Goal: Contribute content: Contribute content

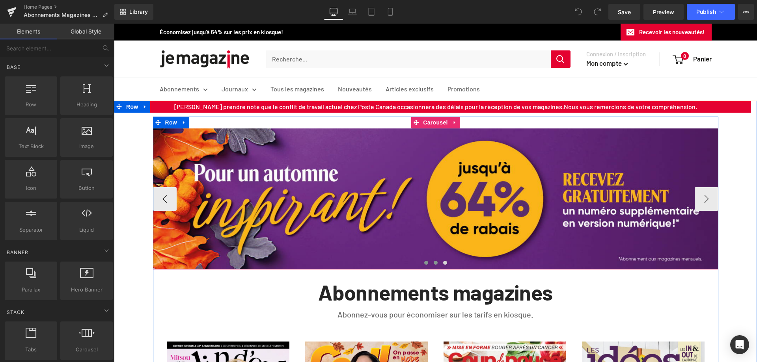
click at [434, 263] on span at bounding box center [436, 263] width 4 height 4
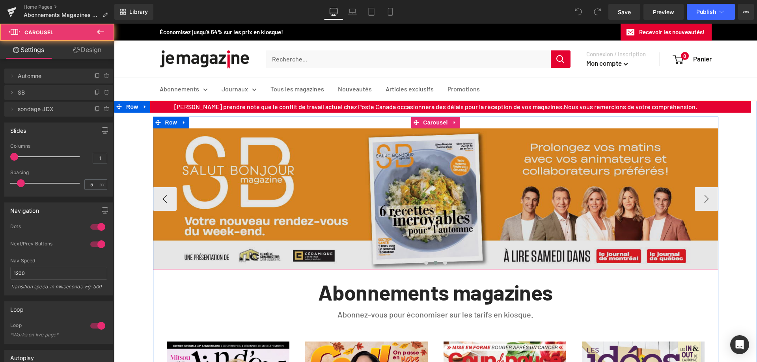
click at [409, 205] on img at bounding box center [435, 200] width 565 height 142
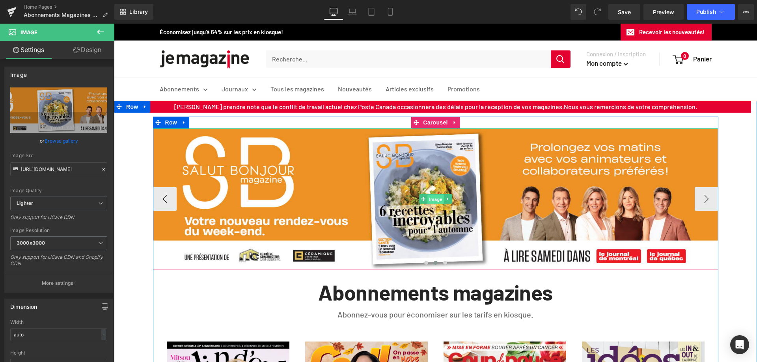
click at [434, 201] on span "Image" at bounding box center [435, 199] width 17 height 9
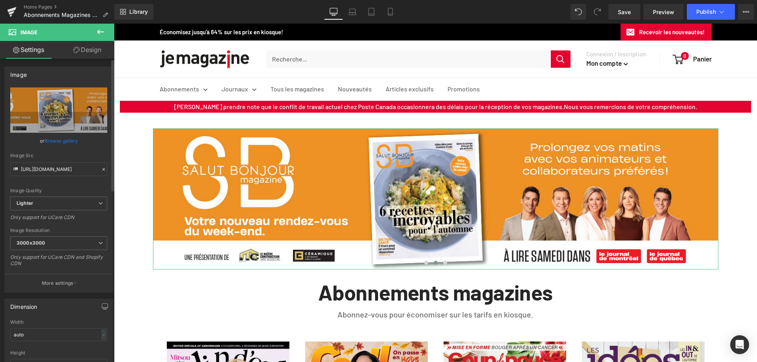
click at [63, 141] on link "Browse gallery" at bounding box center [62, 141] width 34 height 14
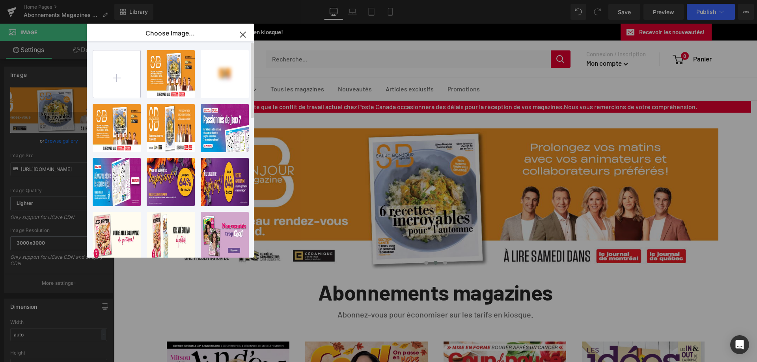
click at [106, 86] on input "file" at bounding box center [116, 73] width 47 height 47
type input "C:\fakepath\Q25145_JDX_Campagne-SB-Magazine_1600X400_FINAL.jpg"
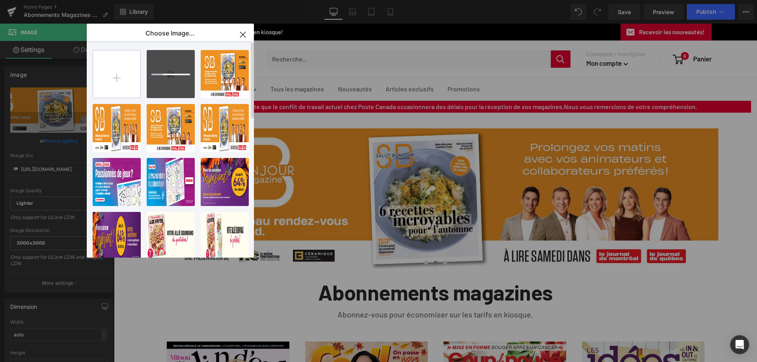
click at [116, 76] on input "file" at bounding box center [116, 73] width 47 height 47
type input "C:\fakepath\Q25145_JDX_Campagne-SB-Magazine_735X400_FINAL.jpg"
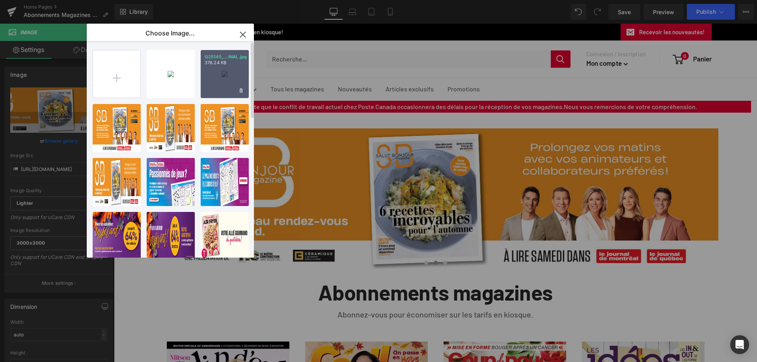
click at [225, 71] on div "Q25145_...INAL.jpg 378.24 KB" at bounding box center [225, 74] width 48 height 48
type input "[URL][DOMAIN_NAME]"
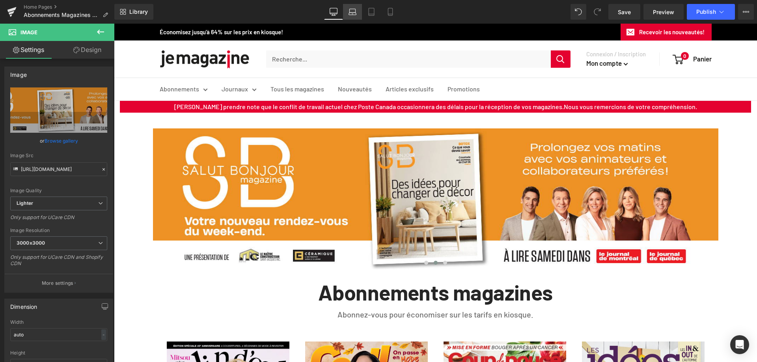
click at [354, 11] on icon at bounding box center [353, 12] width 8 height 8
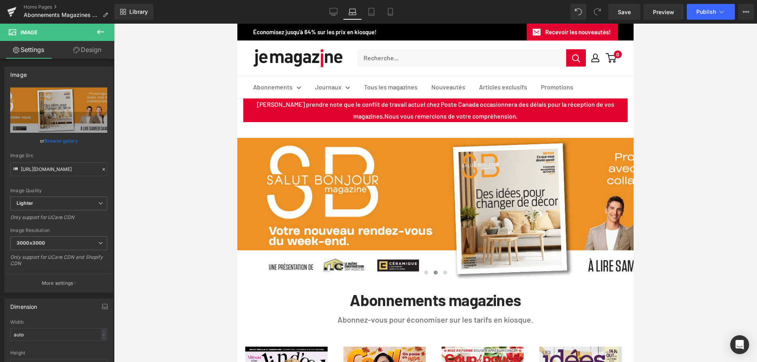
scroll to position [0, 0]
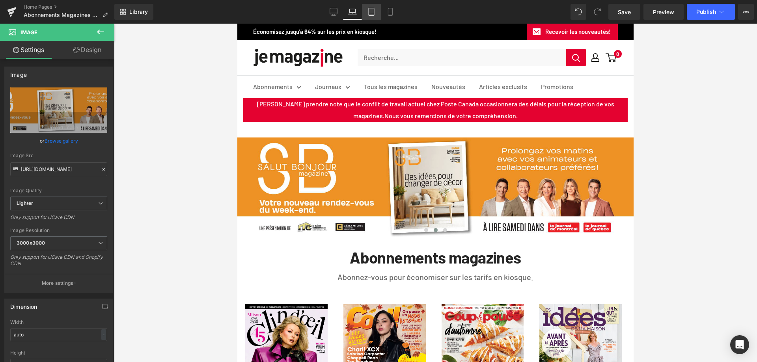
click at [370, 14] on icon at bounding box center [372, 14] width 6 height 0
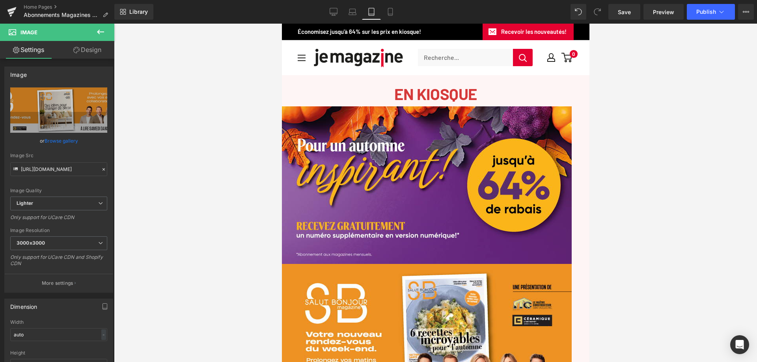
scroll to position [0, 0]
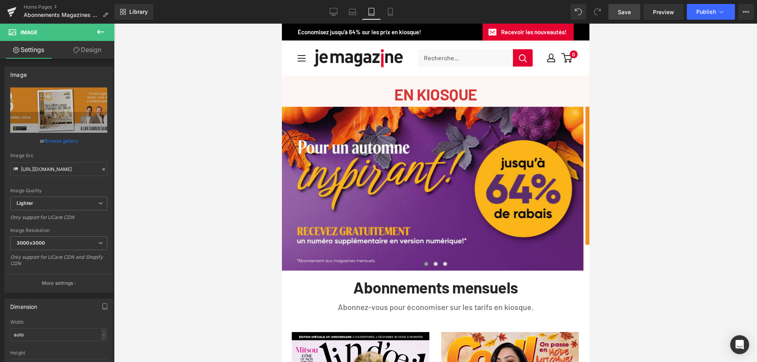
click at [621, 13] on span "Save" at bounding box center [624, 12] width 13 height 8
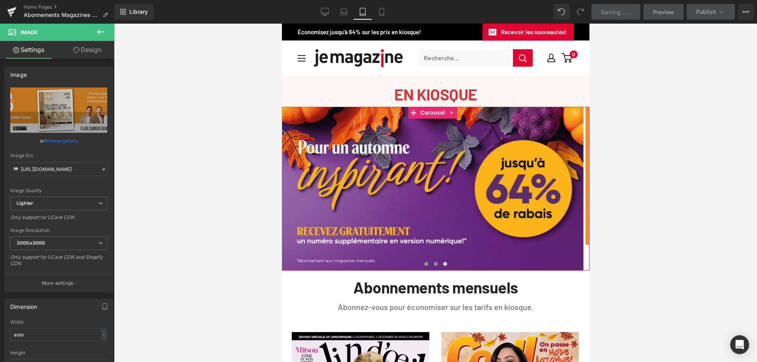
click at [433, 264] on span at bounding box center [435, 264] width 4 height 4
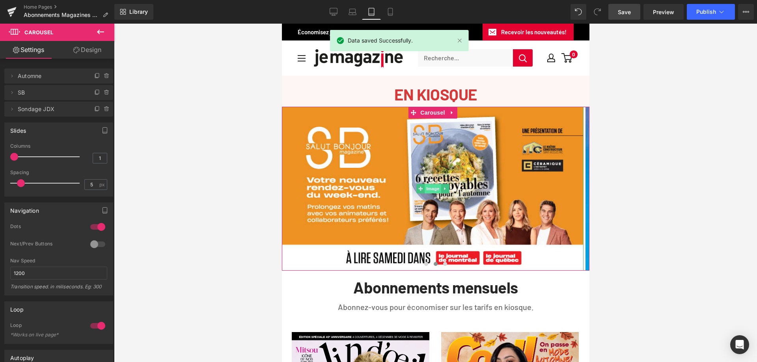
click at [432, 188] on span "Image" at bounding box center [432, 188] width 17 height 9
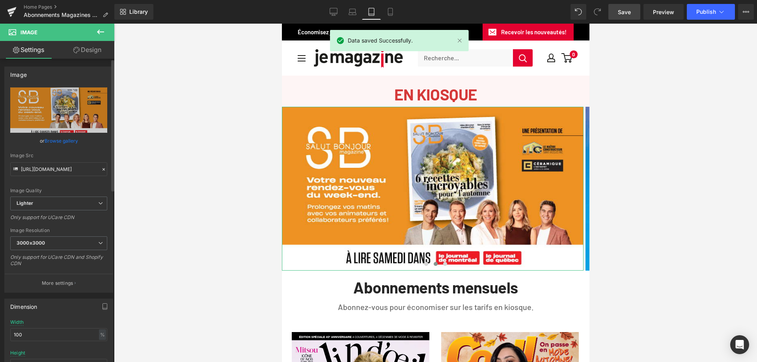
click at [58, 140] on link "Browse gallery" at bounding box center [62, 141] width 34 height 14
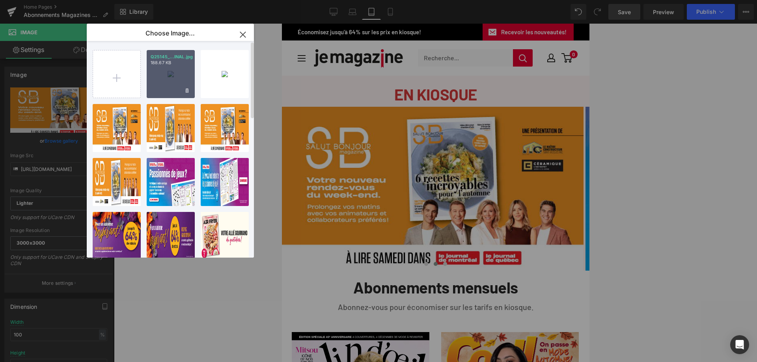
click at [155, 78] on div "Q25145_...INAL.jpg 188.67 KB" at bounding box center [171, 74] width 48 height 48
type input "[URL][DOMAIN_NAME]"
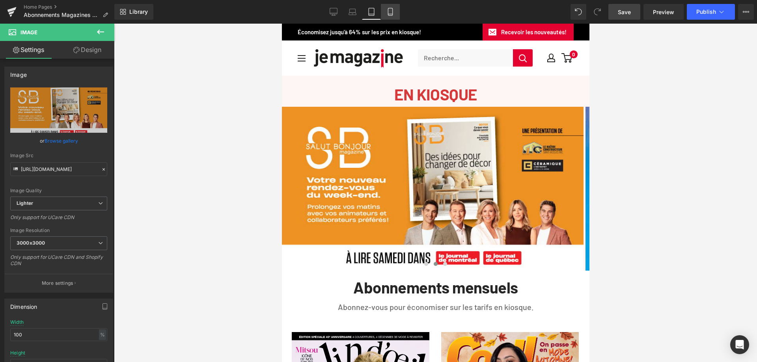
click at [392, 9] on icon at bounding box center [390, 11] width 4 height 7
type input "auto"
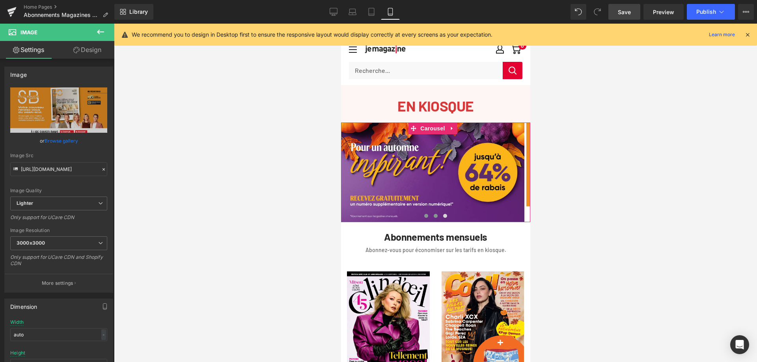
click at [433, 216] on span at bounding box center [435, 216] width 4 height 4
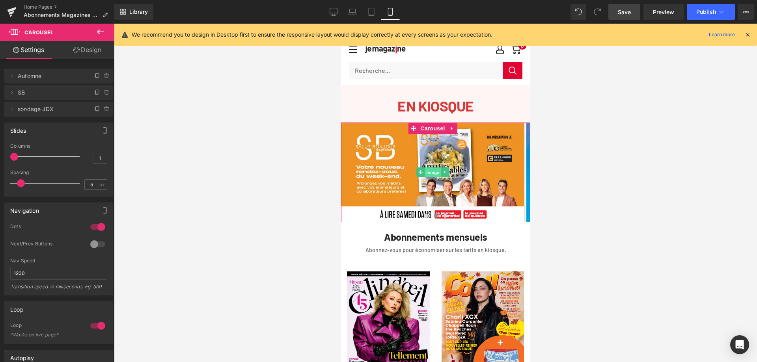
drag, startPoint x: 431, startPoint y: 174, endPoint x: 427, endPoint y: 169, distance: 5.9
click at [431, 174] on span "Image" at bounding box center [432, 172] width 17 height 9
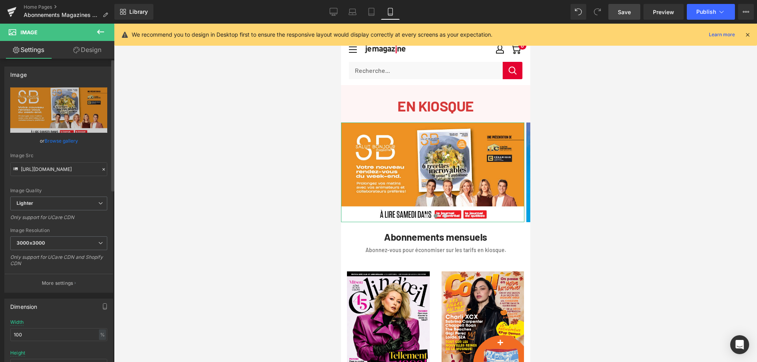
click at [68, 140] on link "Browse gallery" at bounding box center [62, 141] width 34 height 14
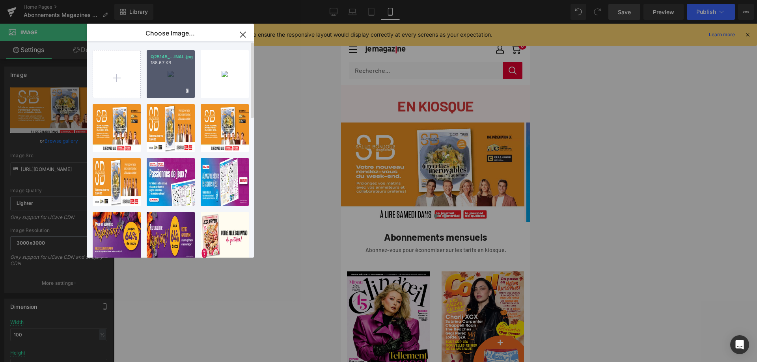
click at [163, 66] on div "Q25145_...INAL.jpg 188.67 KB" at bounding box center [171, 74] width 48 height 48
type input "[URL][DOMAIN_NAME]"
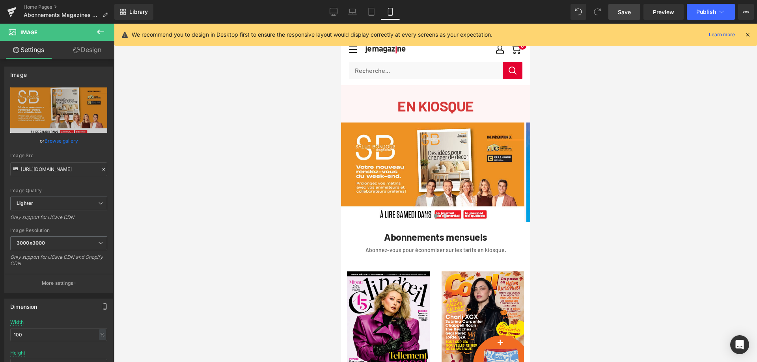
click at [625, 11] on span "Save" at bounding box center [624, 12] width 13 height 8
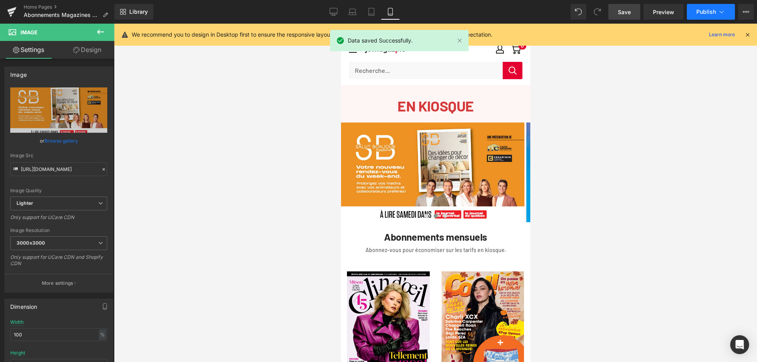
click at [699, 7] on button "Publish" at bounding box center [711, 12] width 48 height 16
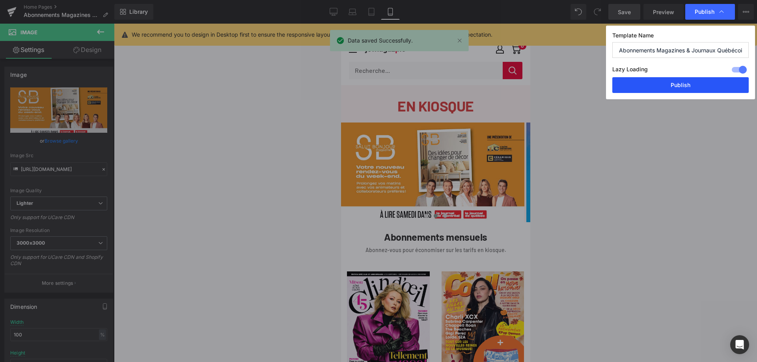
click at [675, 88] on button "Publish" at bounding box center [680, 85] width 136 height 16
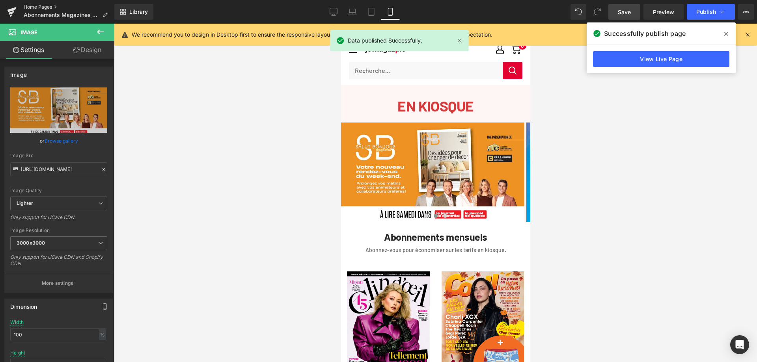
click at [47, 9] on link "Home Pages" at bounding box center [69, 7] width 91 height 6
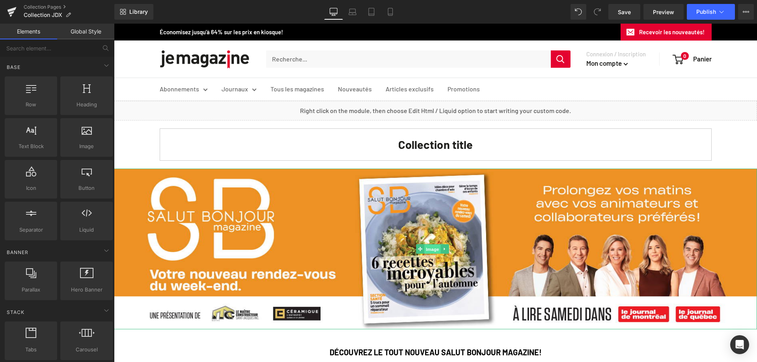
click at [435, 247] on span "Image" at bounding box center [432, 248] width 17 height 9
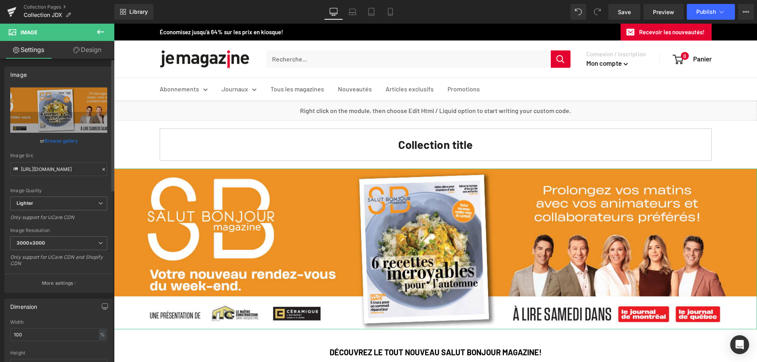
click at [68, 142] on link "Browse gallery" at bounding box center [62, 141] width 34 height 14
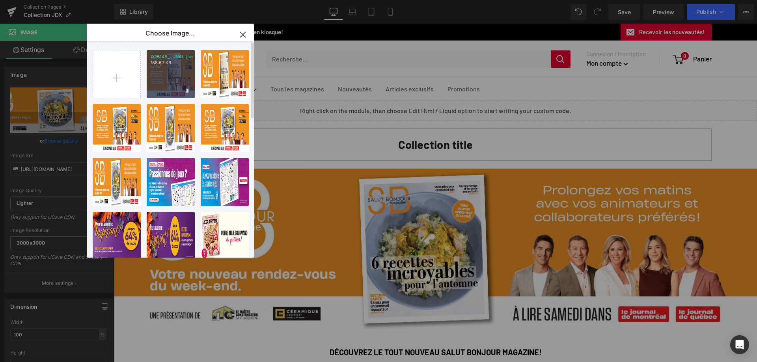
click at [164, 78] on div "Q25145_...INAL.jpg 188.67 KB" at bounding box center [171, 74] width 48 height 48
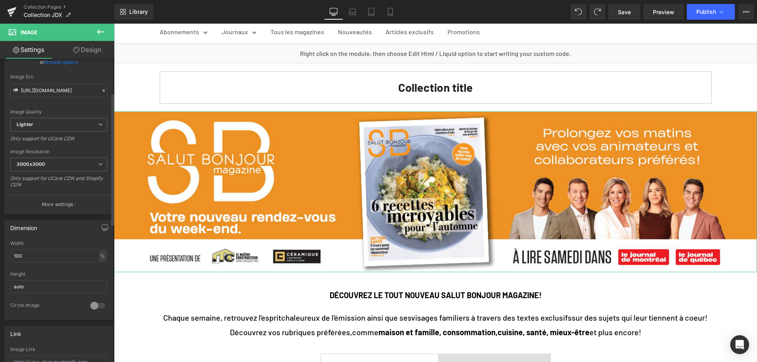
scroll to position [31, 0]
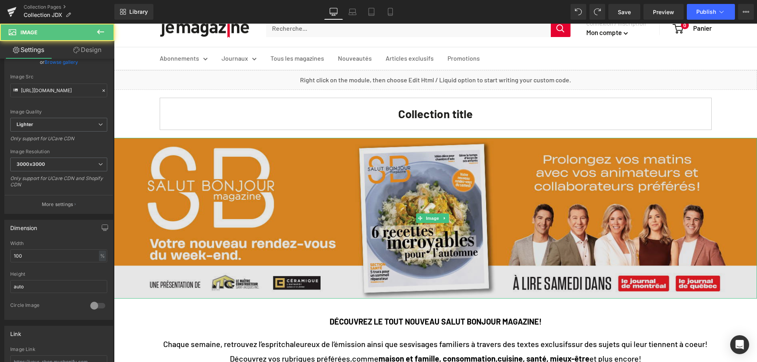
click at [421, 211] on img at bounding box center [435, 218] width 643 height 161
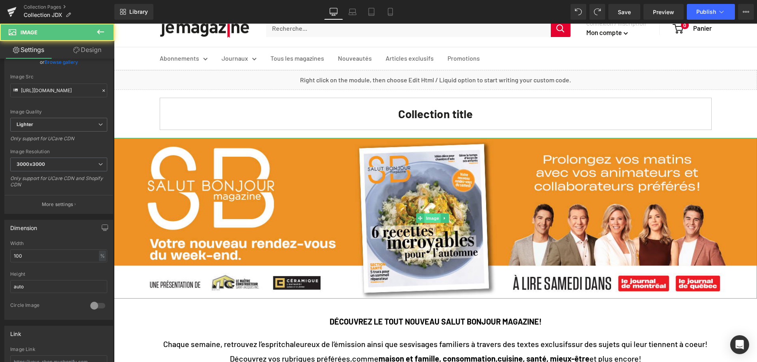
click at [428, 218] on span "Image" at bounding box center [432, 218] width 17 height 9
click at [429, 218] on span "Image" at bounding box center [432, 218] width 17 height 9
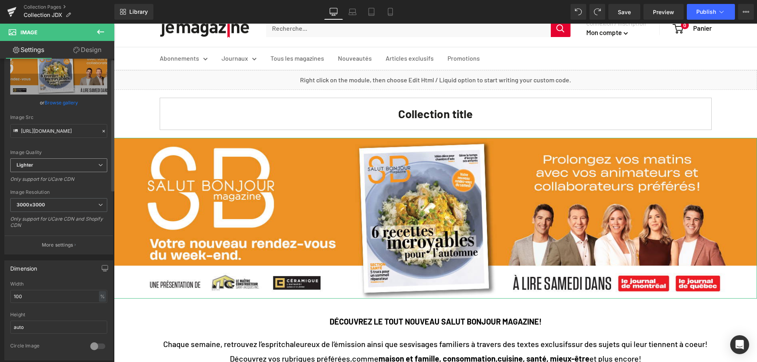
scroll to position [0, 0]
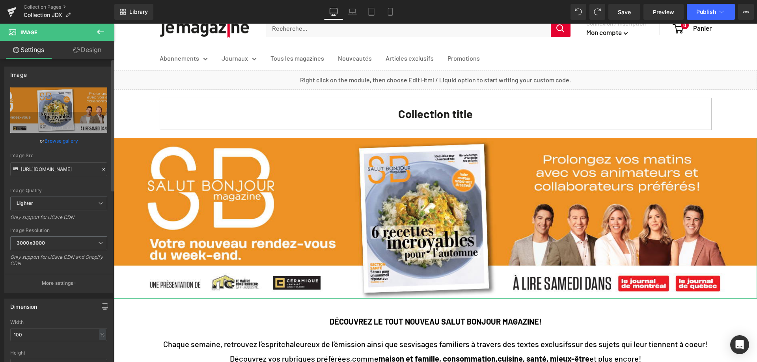
click at [75, 141] on link "Browse gallery" at bounding box center [62, 141] width 34 height 14
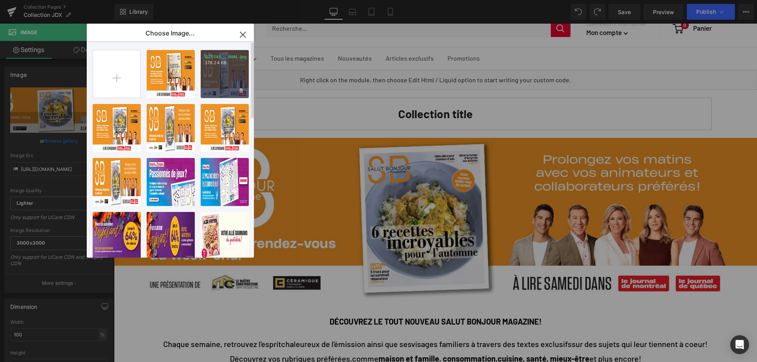
click at [226, 78] on div "Q25145_...INAL.jpg 378.24 KB" at bounding box center [225, 74] width 48 height 48
type input "[URL][DOMAIN_NAME]"
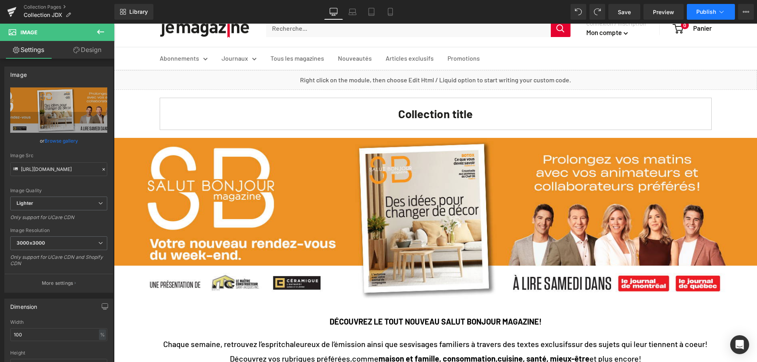
click at [703, 12] on span "Publish" at bounding box center [706, 12] width 20 height 6
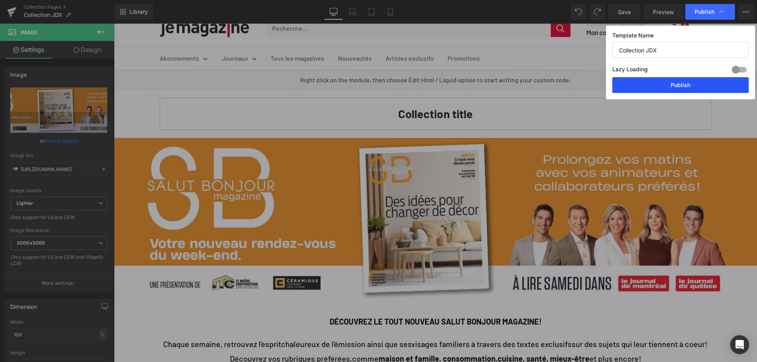
click at [663, 82] on button "Publish" at bounding box center [680, 85] width 136 height 16
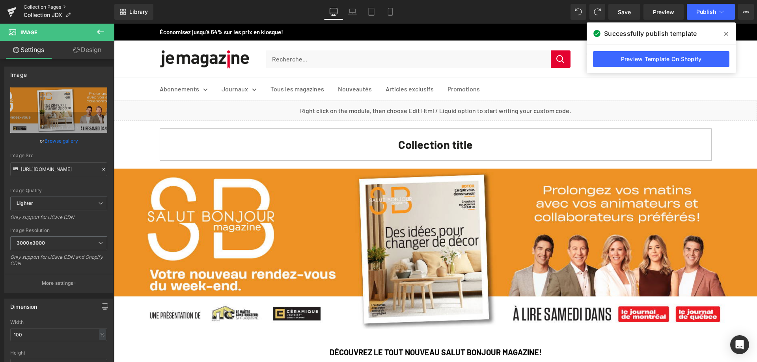
click at [48, 5] on link "Collection Pages" at bounding box center [69, 7] width 91 height 6
